Goal: Transaction & Acquisition: Download file/media

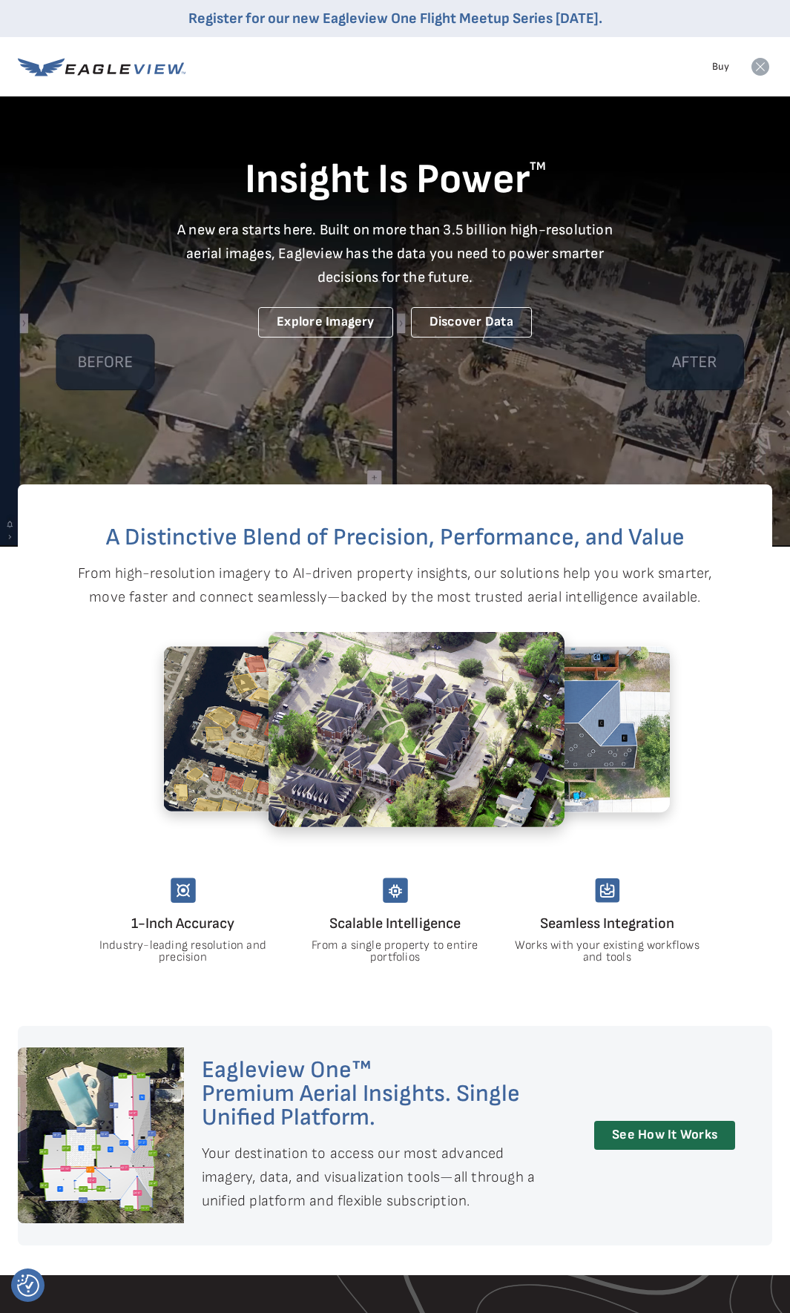
click at [762, 64] on icon at bounding box center [760, 67] width 18 height 18
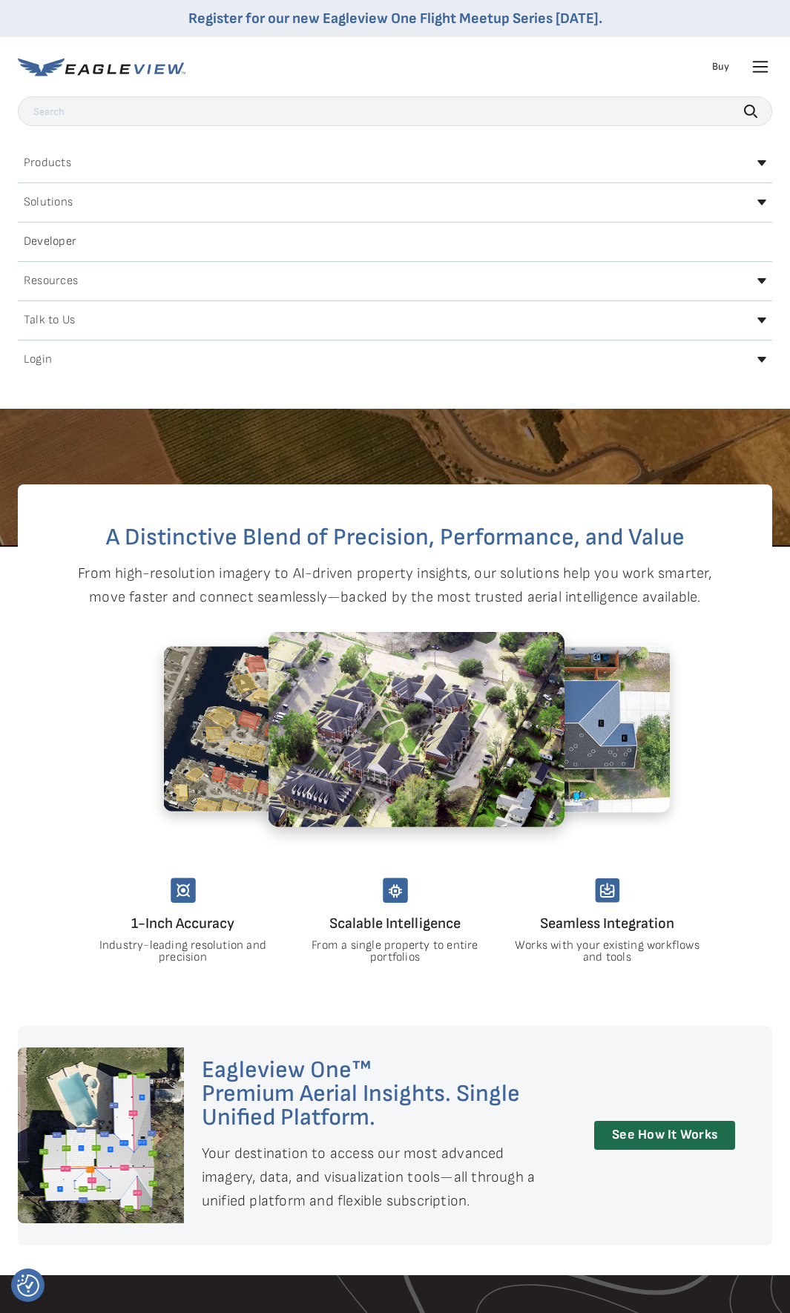
click at [754, 355] on div "Login" at bounding box center [395, 360] width 754 height 24
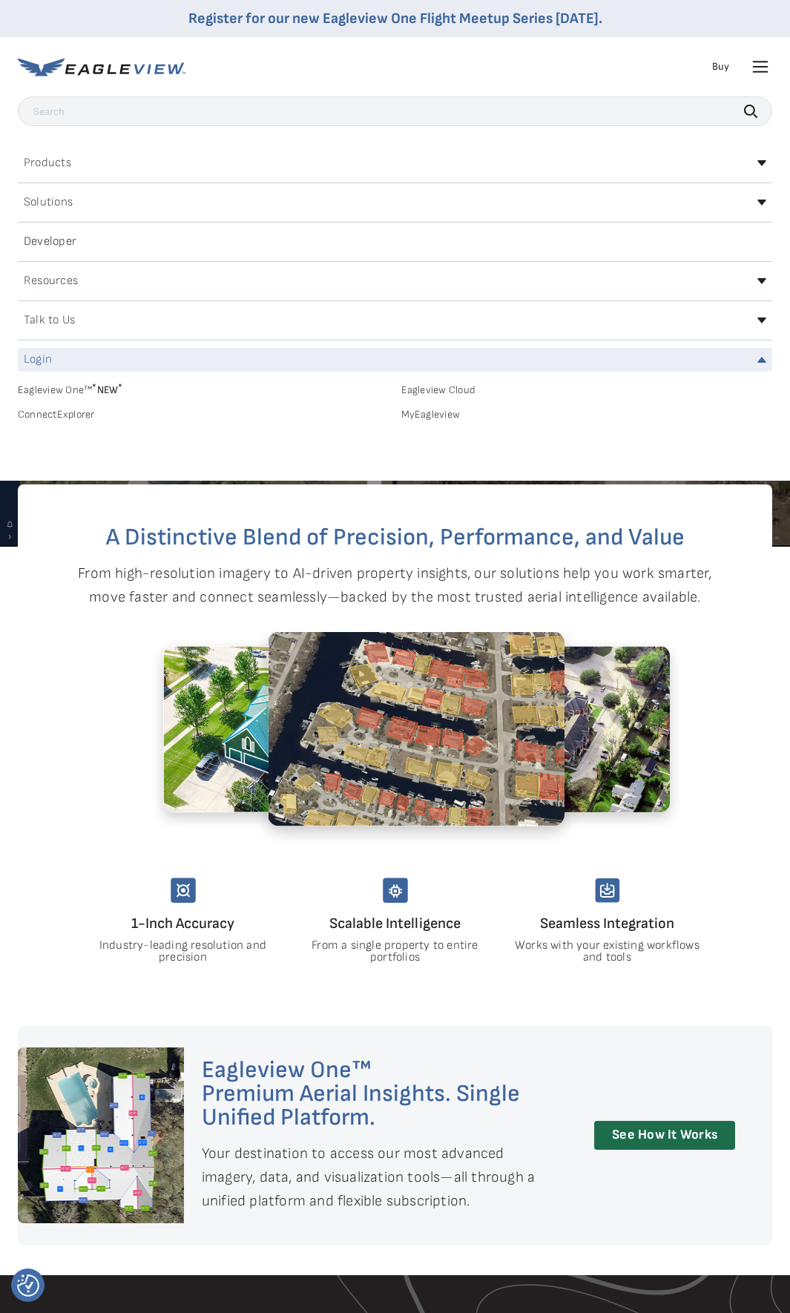
click at [438, 415] on link "MyEagleview" at bounding box center [587, 414] width 372 height 13
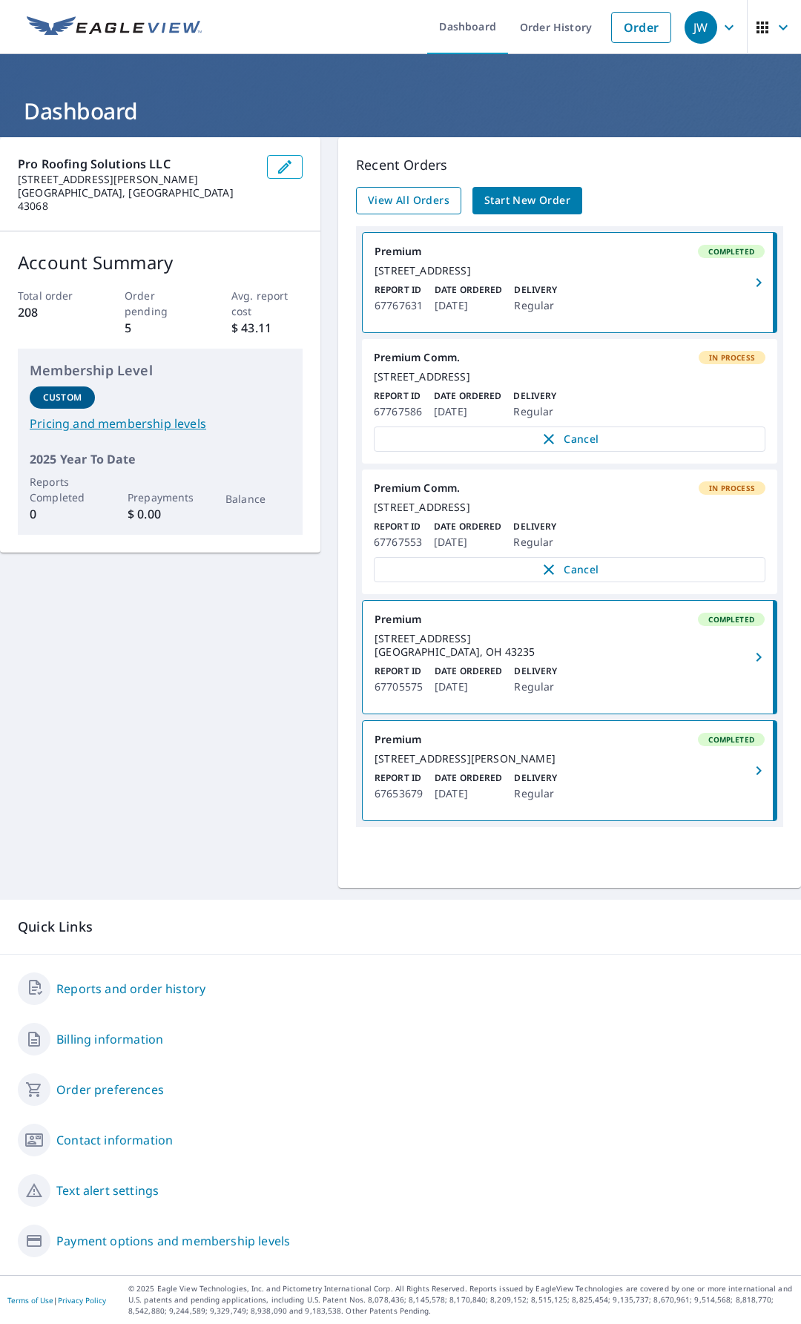
click at [424, 191] on span "View All Orders" at bounding box center [409, 200] width 82 height 19
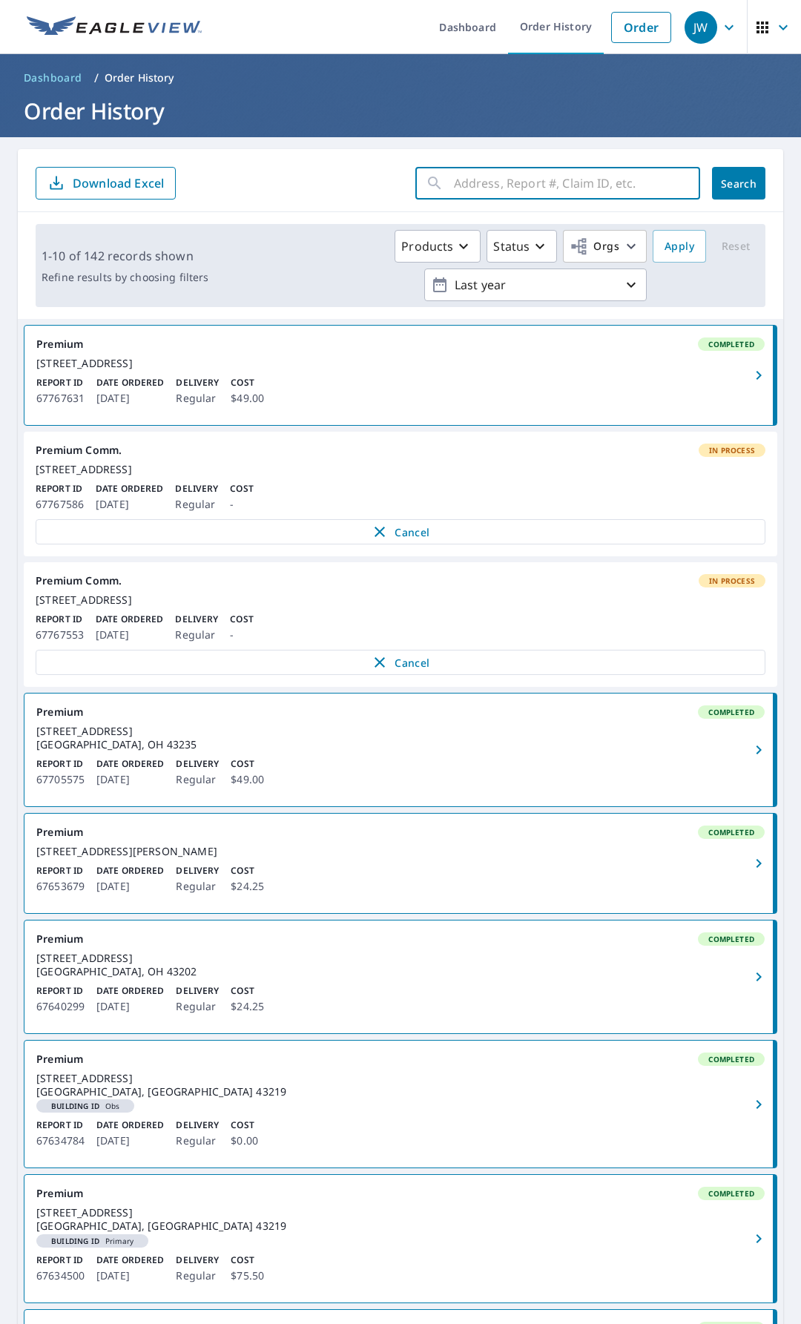
click at [459, 189] on input "text" at bounding box center [577, 183] width 246 height 42
type input "northwoo"
click at [742, 186] on span "Search" at bounding box center [739, 183] width 30 height 14
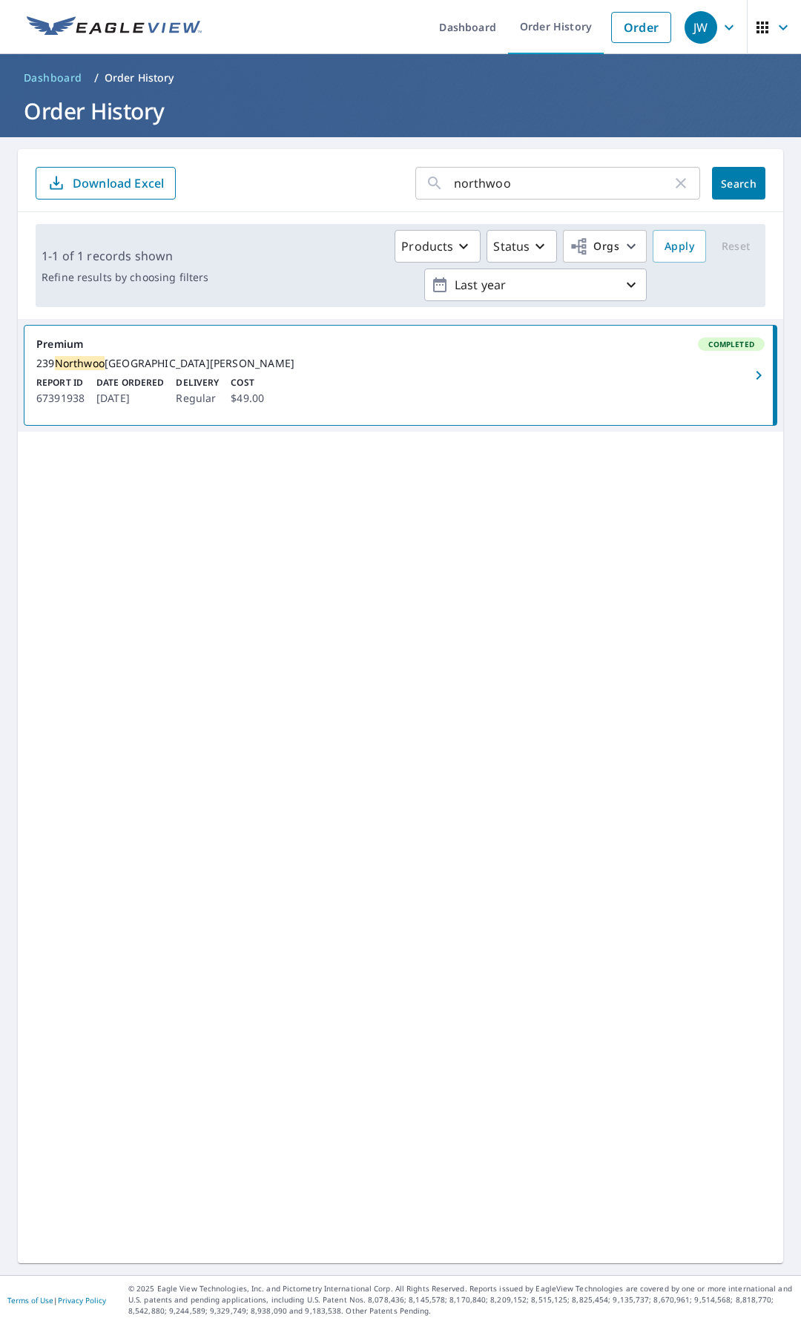
click at [358, 394] on div "Report ID 67391938 Date Ordered Sep 11, 2025 Delivery Regular Cost $49.00" at bounding box center [400, 391] width 728 height 31
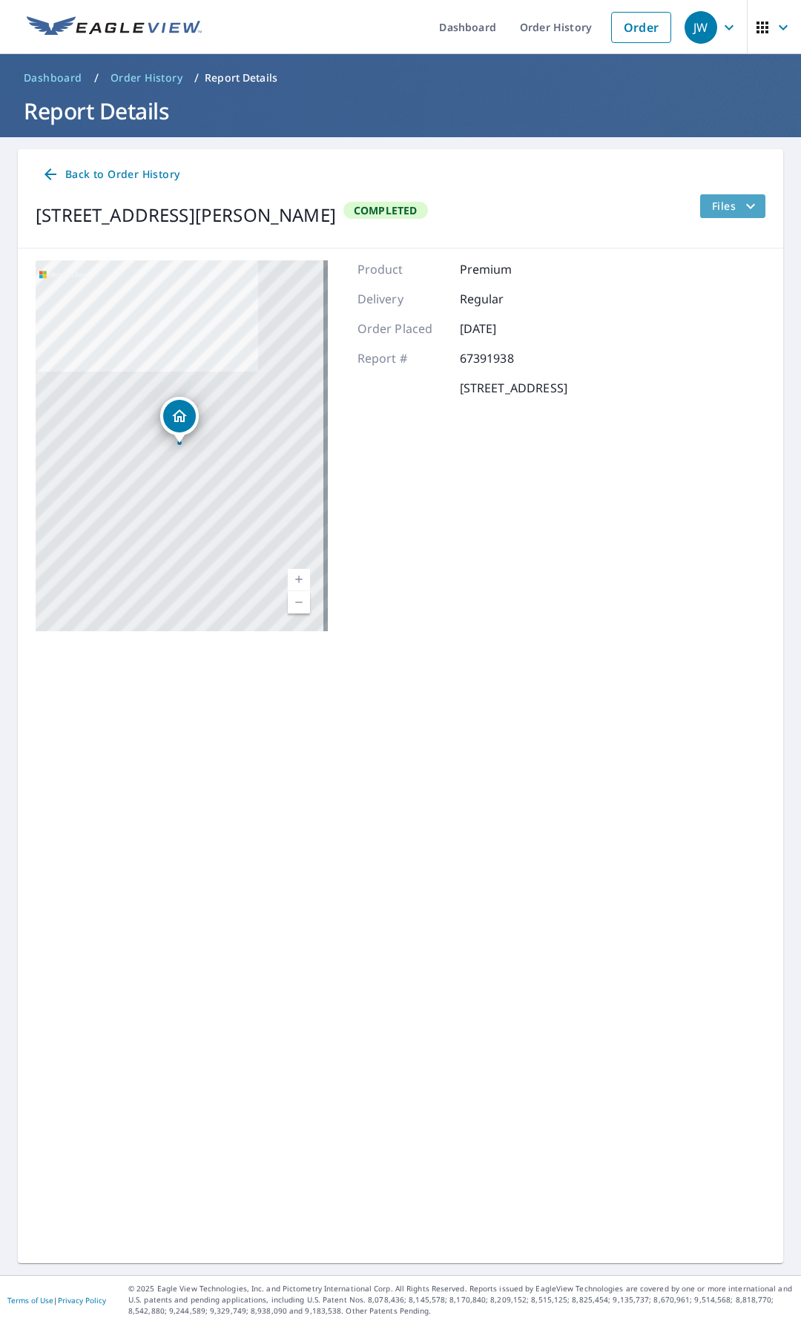
click at [746, 205] on icon "filesDropdownBtn-67391938" at bounding box center [750, 205] width 9 height 5
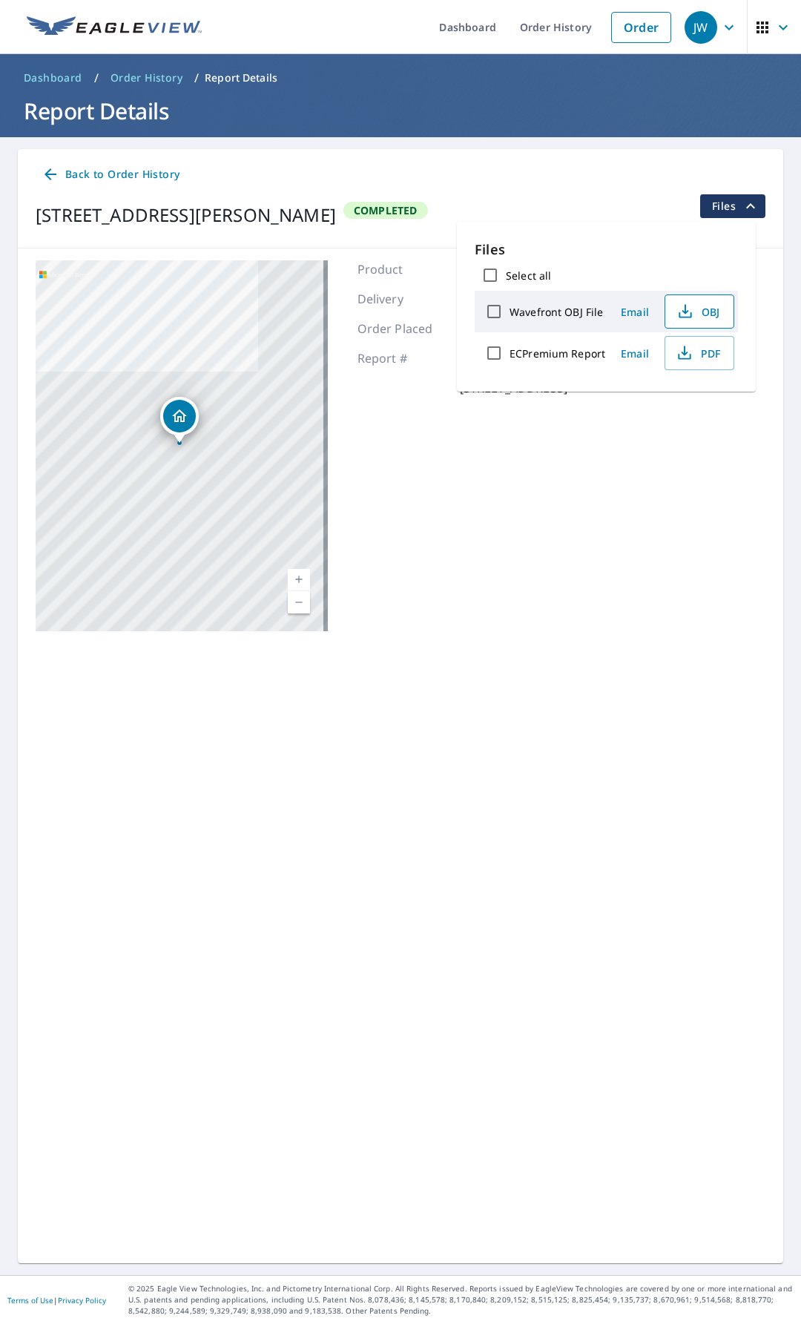
click at [697, 309] on span "OBJ" at bounding box center [697, 312] width 47 height 18
drag, startPoint x: 34, startPoint y: 218, endPoint x: 392, endPoint y: 225, distance: 358.3
click at [392, 225] on div "Back to Order History 239 Northwoods Dr Columbus, OH 43235 Completed Files" at bounding box center [400, 198] width 765 height 99
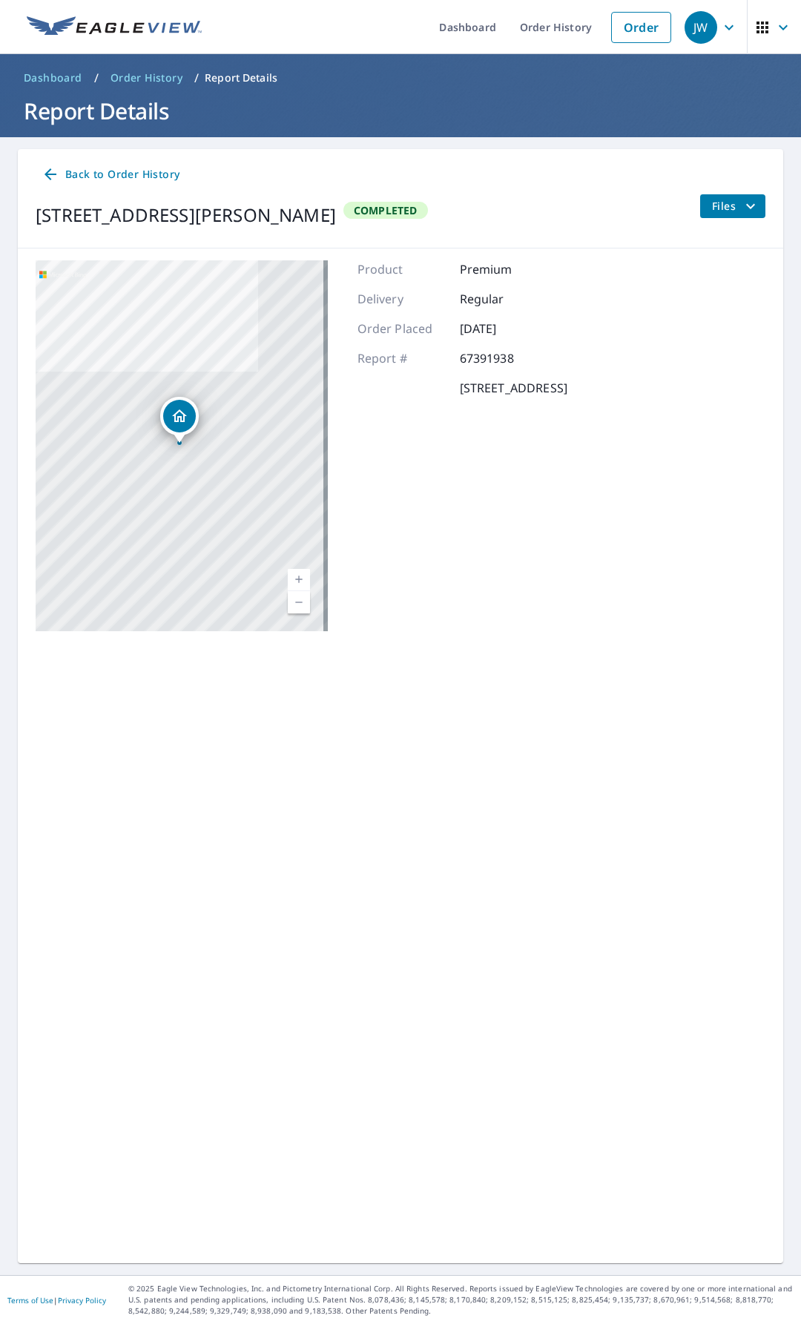
copy div "239 Northwoods Dr Columbus, OH 43235"
